Goal: Navigation & Orientation: Find specific page/section

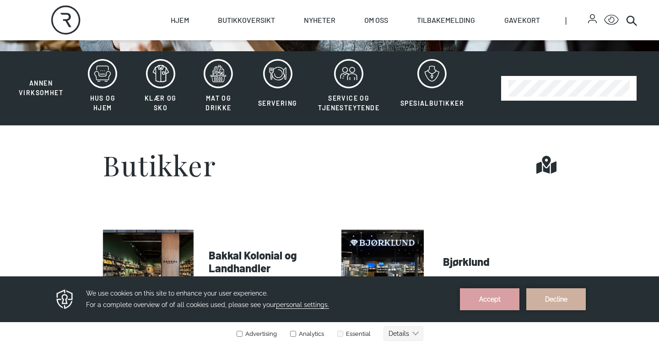
scroll to position [237, 0]
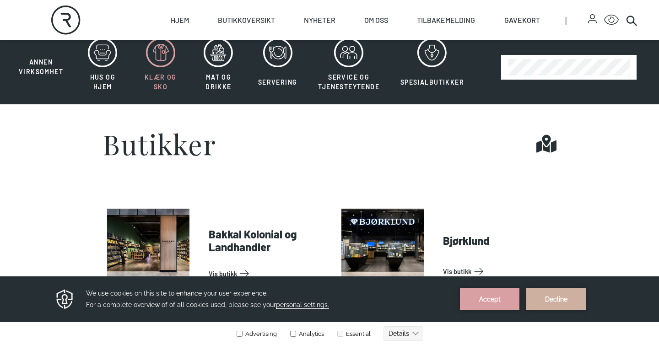
click at [171, 74] on span "Klær og sko" at bounding box center [161, 81] width 32 height 17
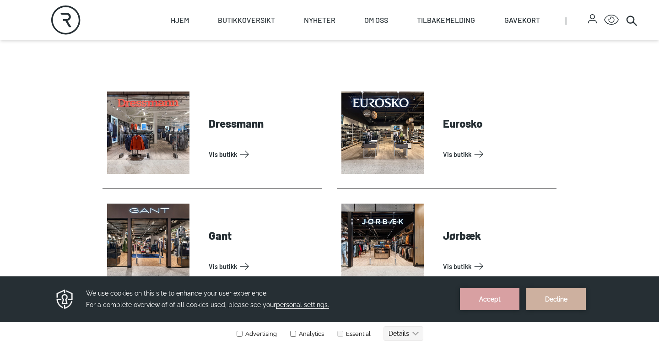
scroll to position [362, 0]
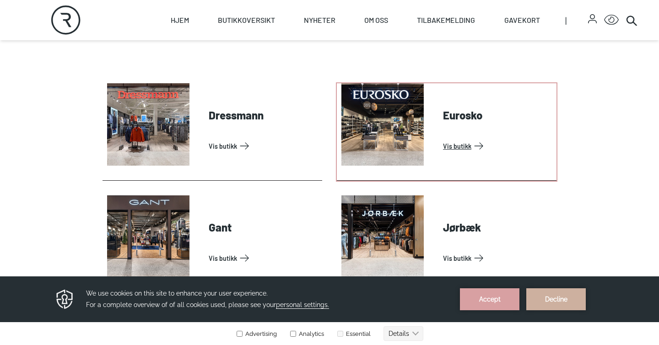
click at [470, 139] on link "Vis butikk" at bounding box center [498, 146] width 110 height 15
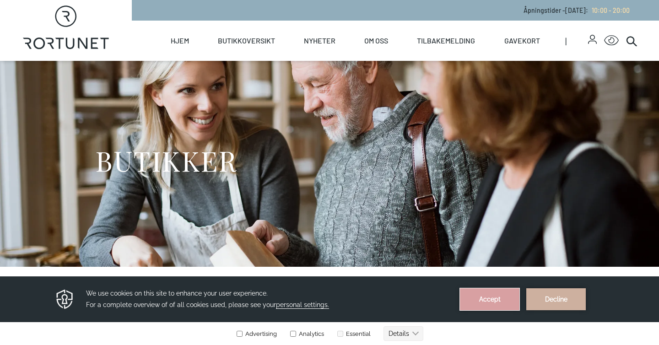
click at [512, 293] on button "Accept" at bounding box center [489, 299] width 59 height 22
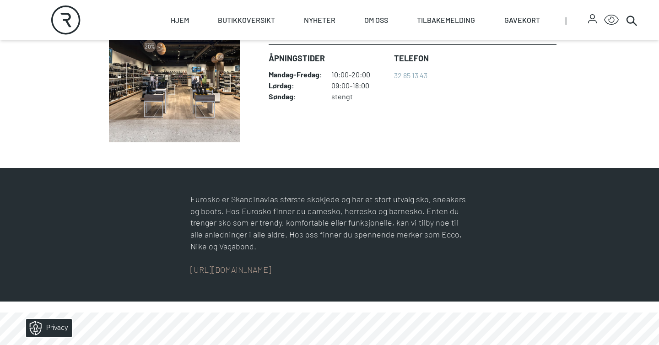
scroll to position [246, 0]
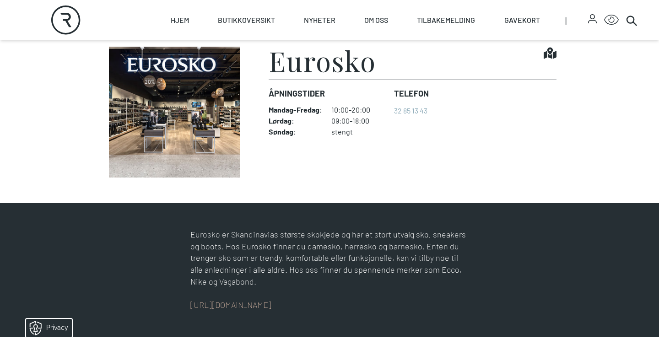
click at [326, 65] on h1 "Eurosko" at bounding box center [323, 60] width 108 height 27
